Goal: Task Accomplishment & Management: Complete application form

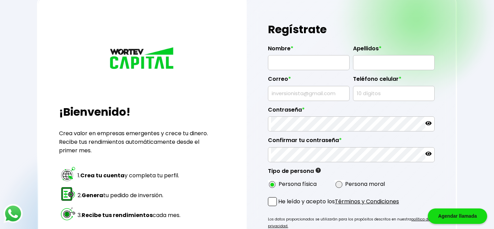
scroll to position [6, 0]
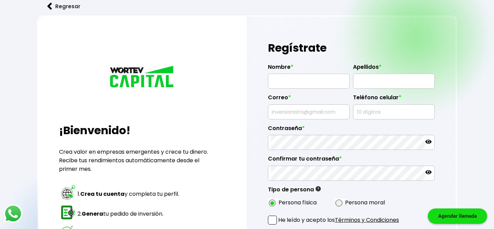
click at [310, 85] on input "text" at bounding box center [308, 81] width 75 height 14
type input "[PERSON_NAME]"
type input "[PERSON_NAME][EMAIL_ADDRESS][DOMAIN_NAME]"
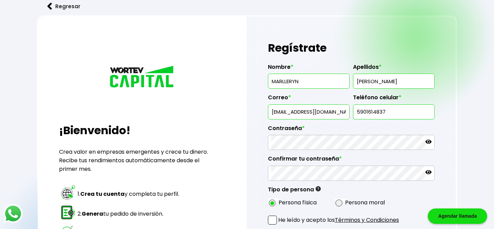
click at [394, 113] on input "5901614837" at bounding box center [393, 112] width 75 height 14
type input "5"
type input "5661257330"
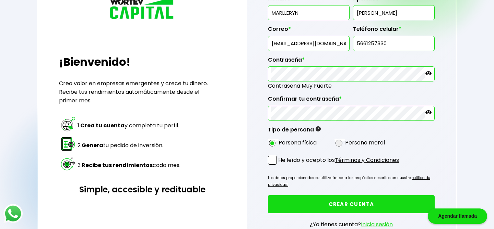
scroll to position [78, 0]
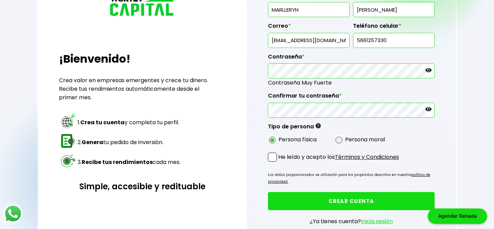
click at [272, 158] on span at bounding box center [272, 157] width 9 height 9
click at [279, 162] on input "He leído y acepto los Términos y Condiciones" at bounding box center [279, 162] width 0 height 0
click at [382, 156] on link "Términos y Condiciones" at bounding box center [367, 157] width 64 height 8
click at [313, 203] on button "CREAR CUENTA" at bounding box center [351, 201] width 167 height 18
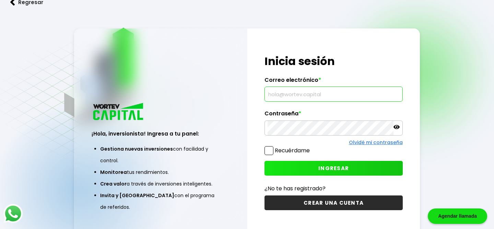
click at [285, 101] on input "text" at bounding box center [333, 94] width 132 height 14
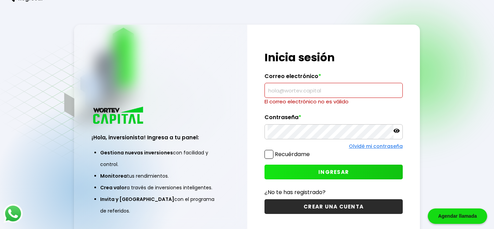
type input "[PERSON_NAME][EMAIL_ADDRESS][DOMAIN_NAME]"
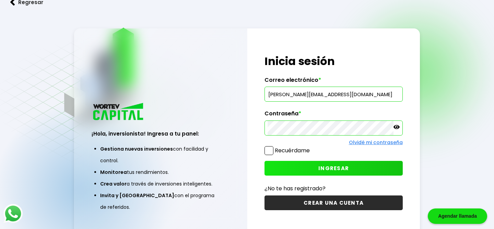
click at [275, 149] on label "Recuérdame" at bounding box center [292, 151] width 35 height 8
click at [311, 147] on input "Recuérdame" at bounding box center [311, 147] width 0 height 0
click at [292, 168] on button "INGRESAR" at bounding box center [333, 168] width 138 height 15
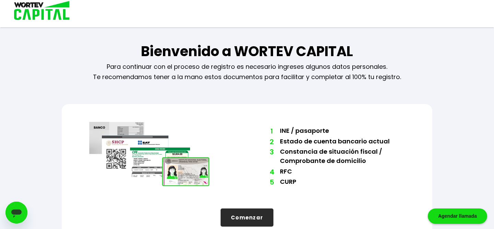
scroll to position [15, 0]
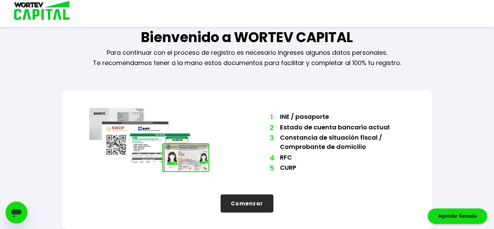
click at [244, 211] on button "Comenzar" at bounding box center [246, 204] width 53 height 18
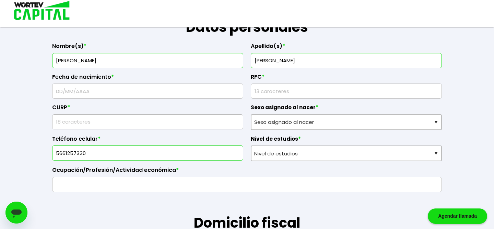
scroll to position [0, 0]
